Goal: Task Accomplishment & Management: Manage account settings

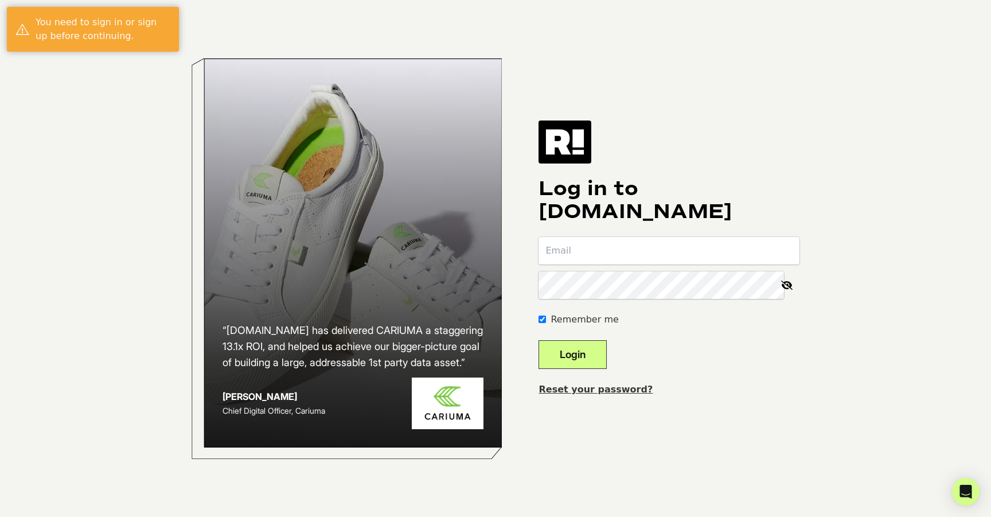
type input "[EMAIL_ADDRESS][DOMAIN_NAME]"
click at [598, 254] on input "[EMAIL_ADDRESS][DOMAIN_NAME]" at bounding box center [668, 251] width 261 height 28
click at [561, 351] on button "Login" at bounding box center [572, 354] width 68 height 29
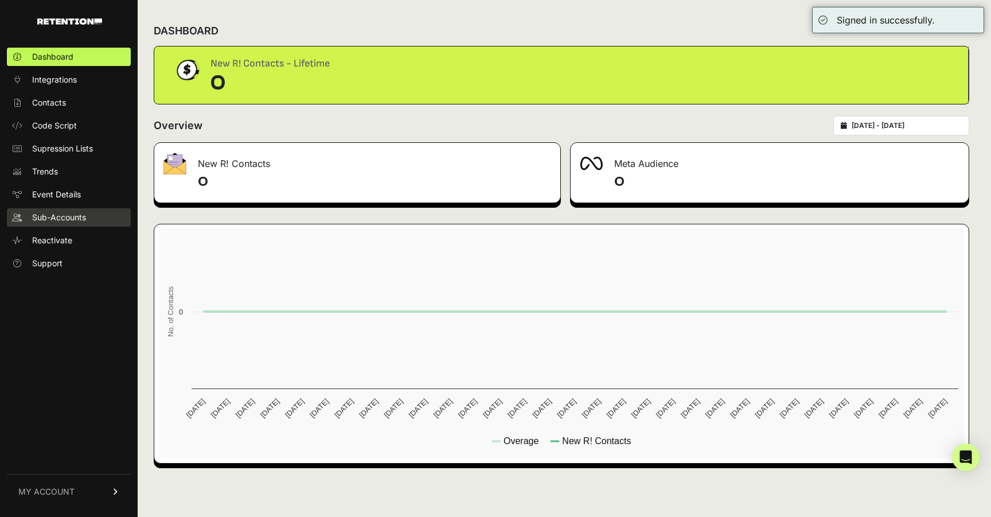
click at [56, 214] on span "Sub-Accounts" at bounding box center [59, 217] width 54 height 11
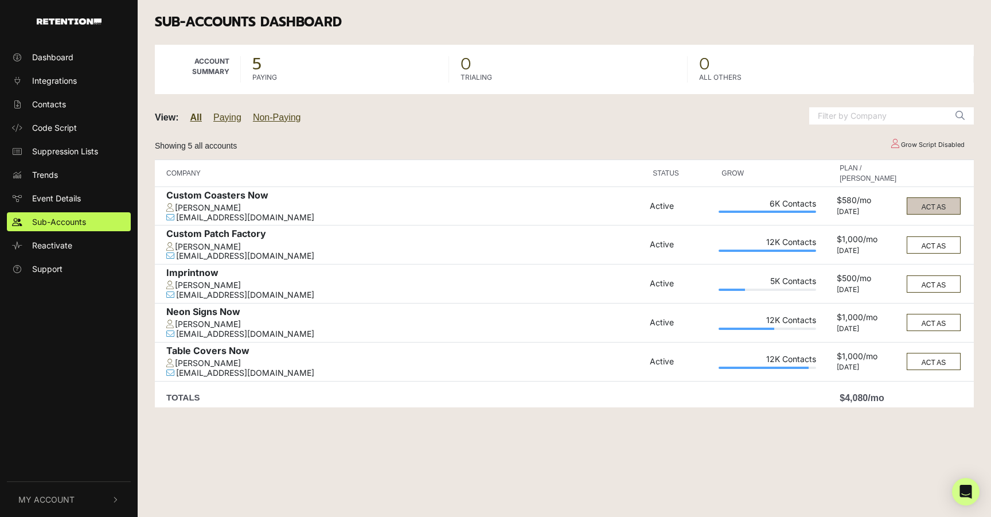
click at [935, 205] on button "ACT AS" at bounding box center [933, 205] width 54 height 17
